Goal: Register for event/course

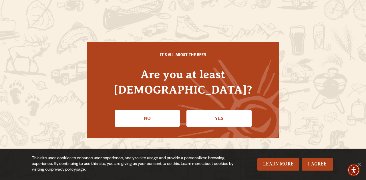
click at [204, 110] on link "Yes" at bounding box center [218, 118] width 65 height 17
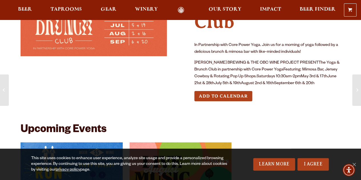
scroll to position [53, 0]
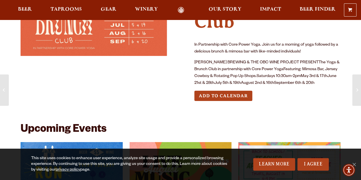
click at [307, 166] on link "I Agree" at bounding box center [313, 164] width 31 height 13
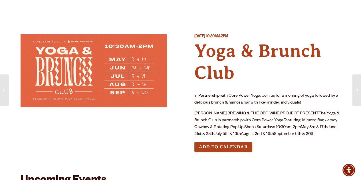
scroll to position [2, 0]
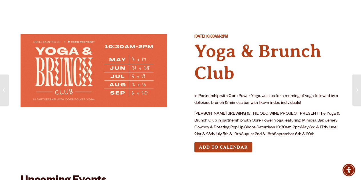
click at [96, 44] on img at bounding box center [94, 70] width 147 height 73
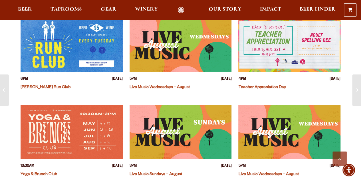
scroll to position [178, 0]
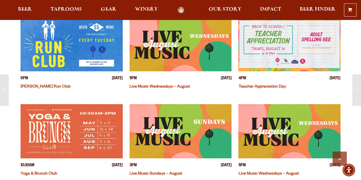
click at [65, 137] on img "View event details" at bounding box center [72, 131] width 102 height 54
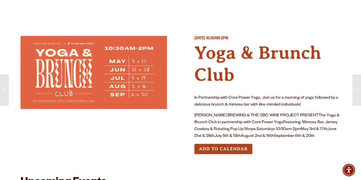
click at [231, 147] on button "Add to Calendar" at bounding box center [223, 149] width 58 height 11
